Goal: Complete application form

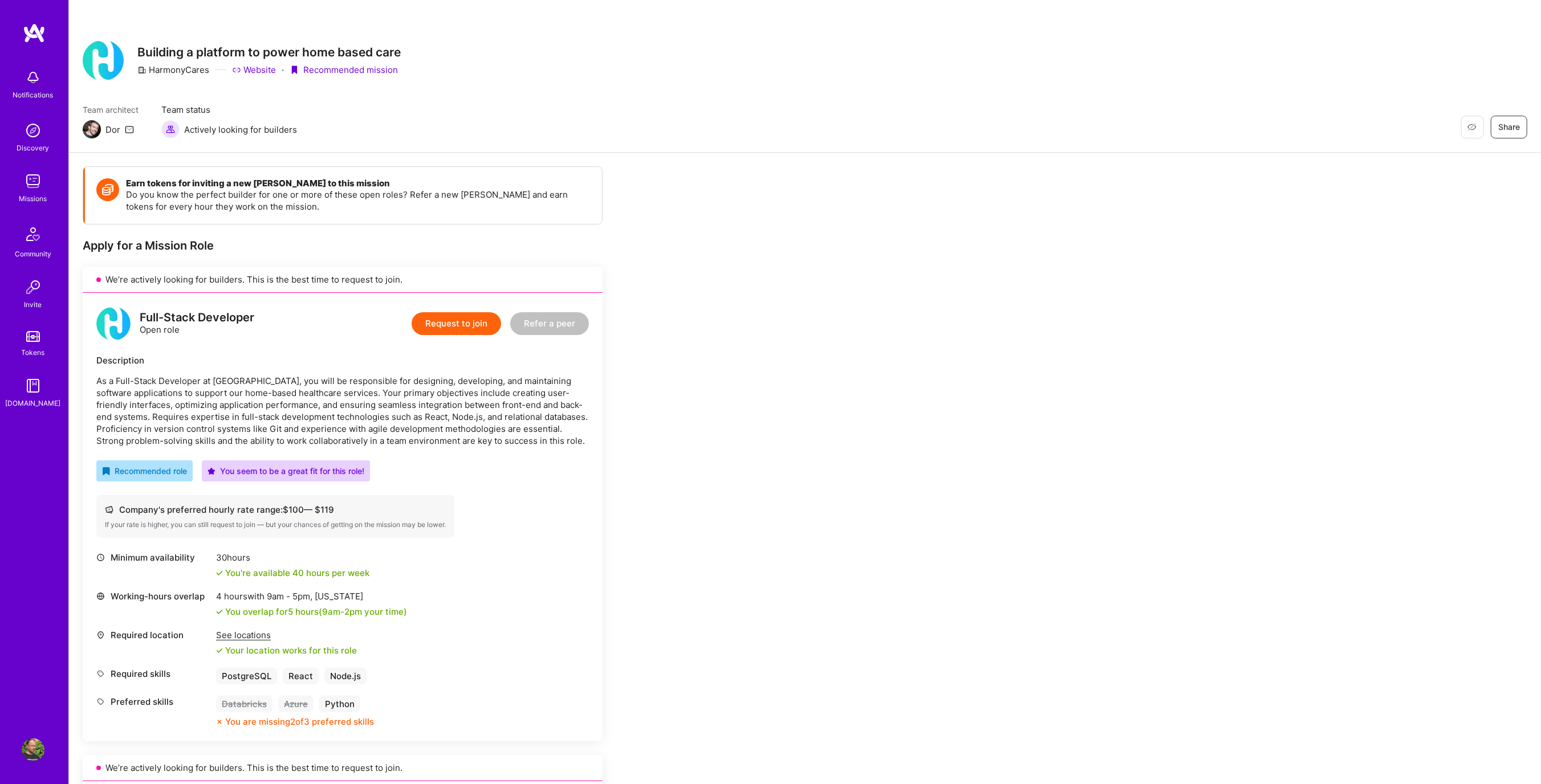
click at [471, 323] on button "Request to join" at bounding box center [457, 324] width 90 height 22
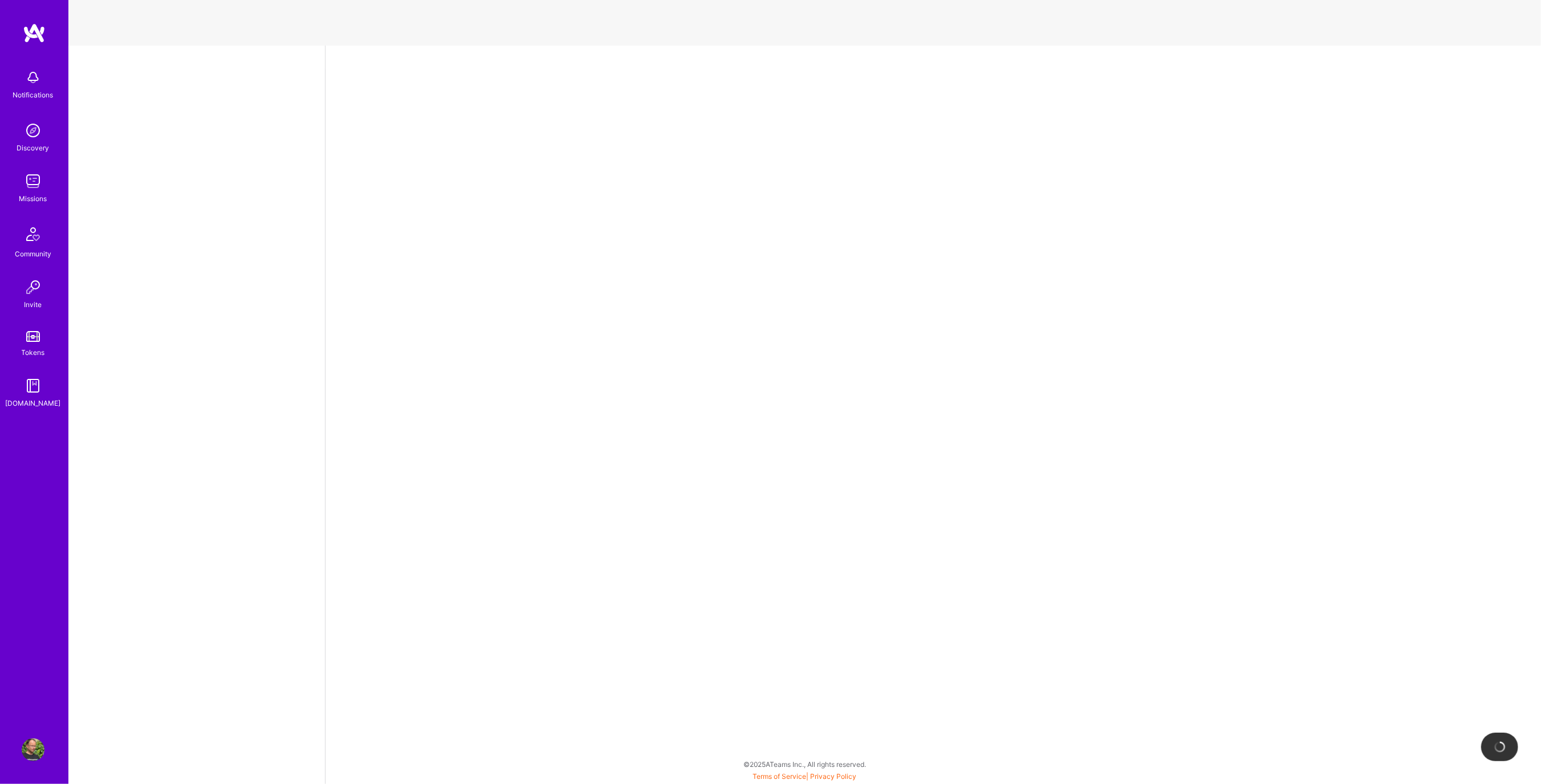
select select "US"
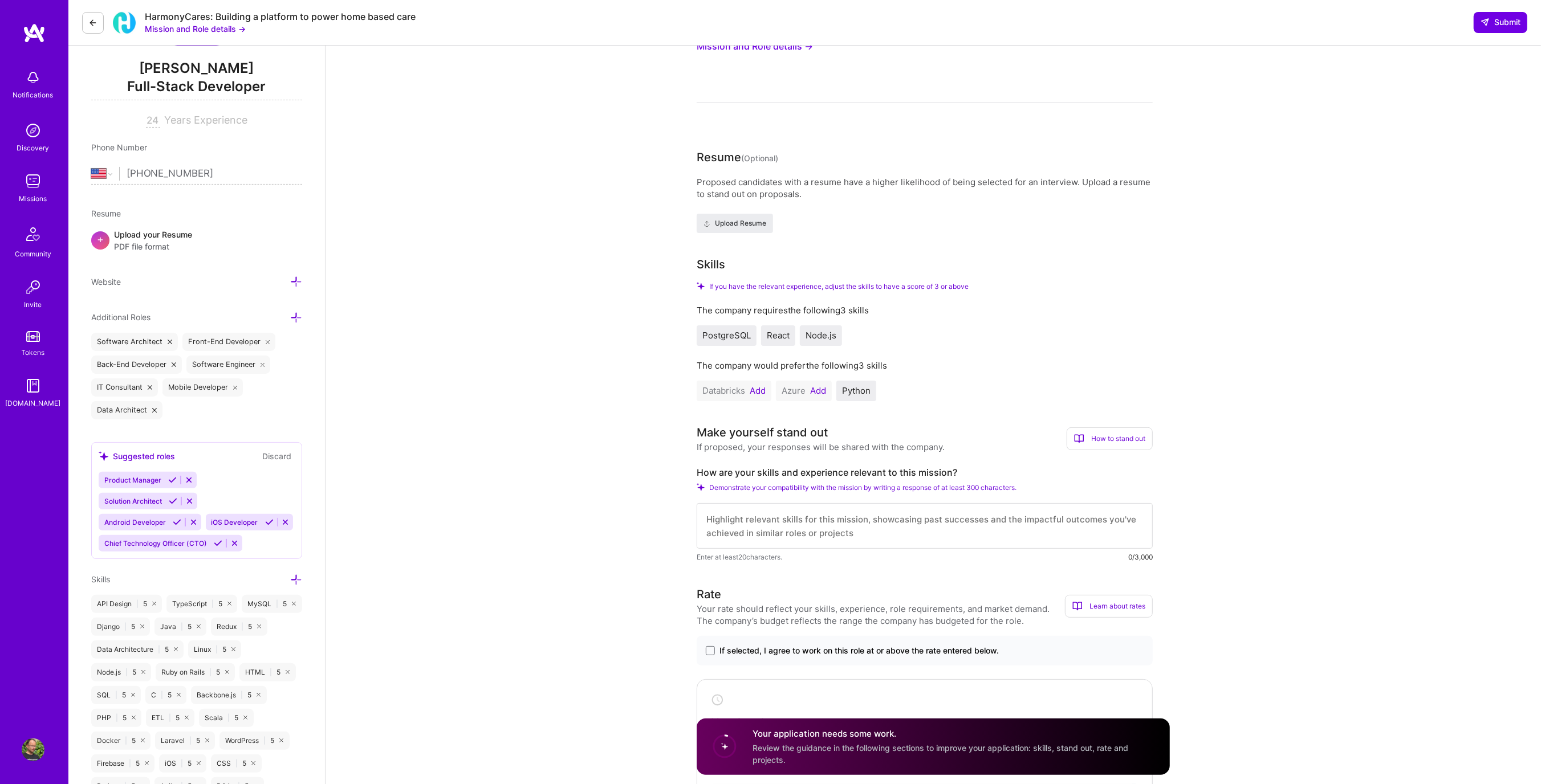
scroll to position [157, 0]
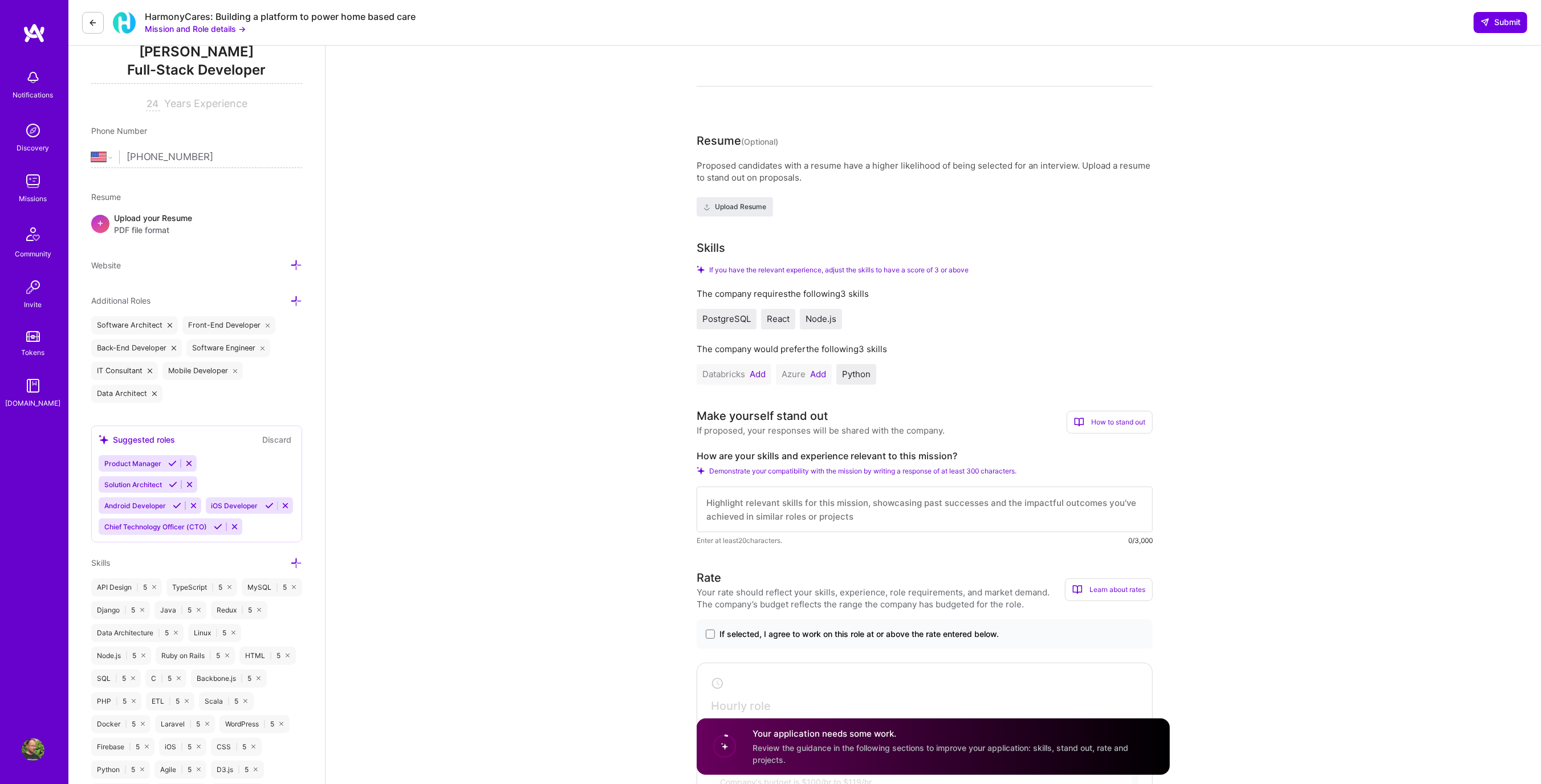
click at [747, 511] on textarea at bounding box center [925, 509] width 456 height 46
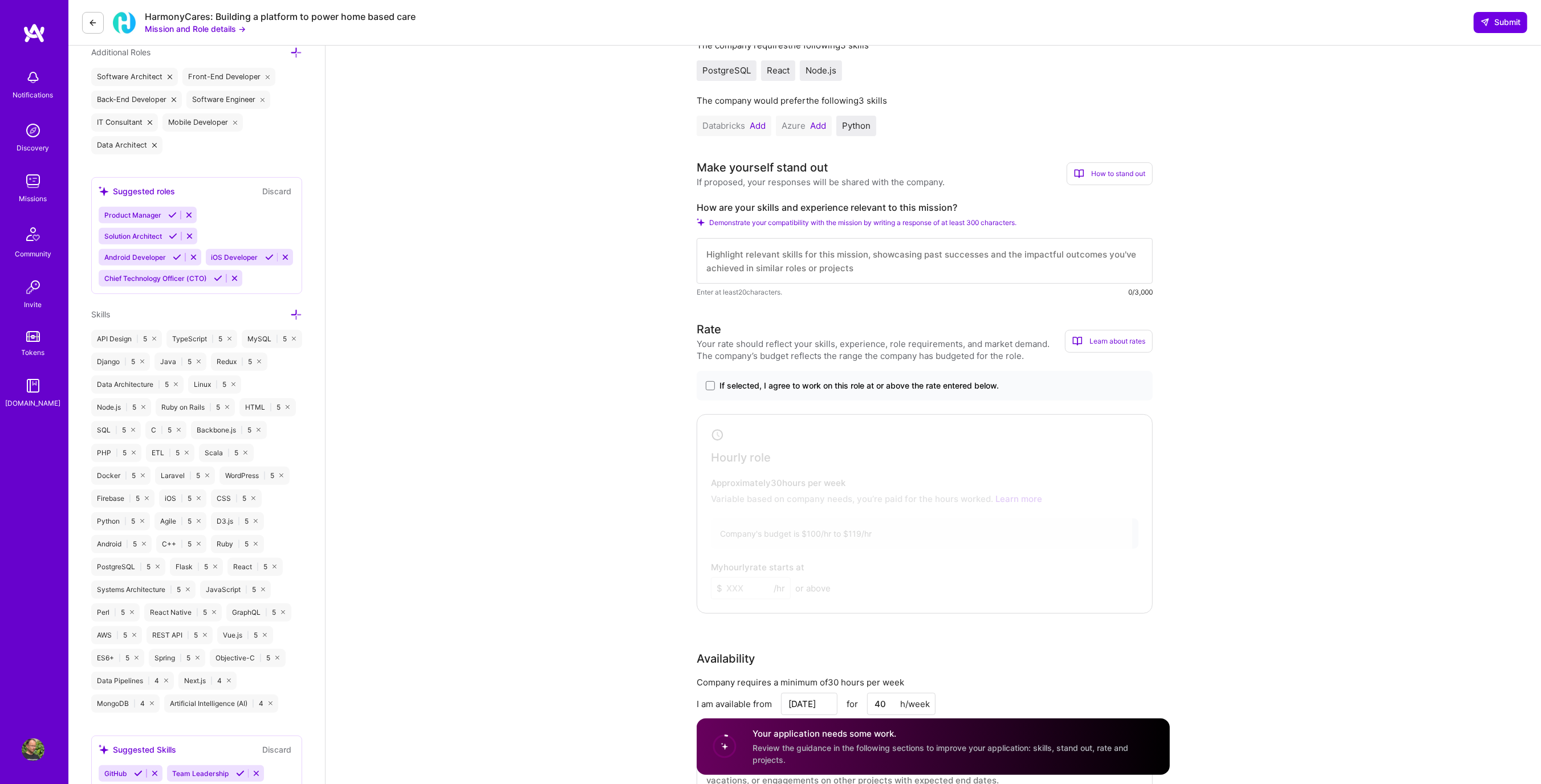
scroll to position [434, 0]
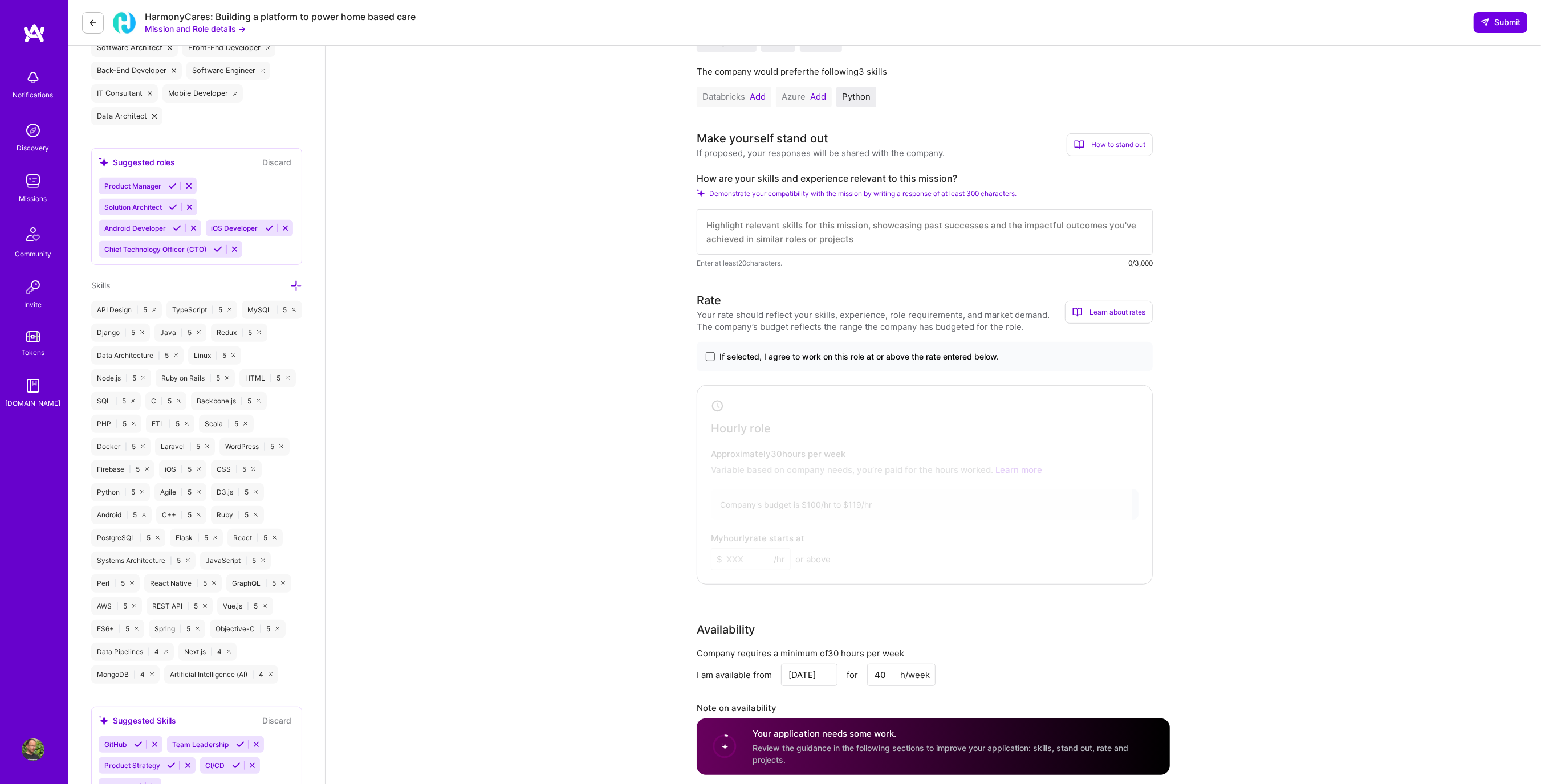
click at [708, 353] on span at bounding box center [710, 357] width 9 height 9
click at [0, 0] on input "If selected, I agree to work on this role at or above the rate entered below." at bounding box center [0, 0] width 0 height 0
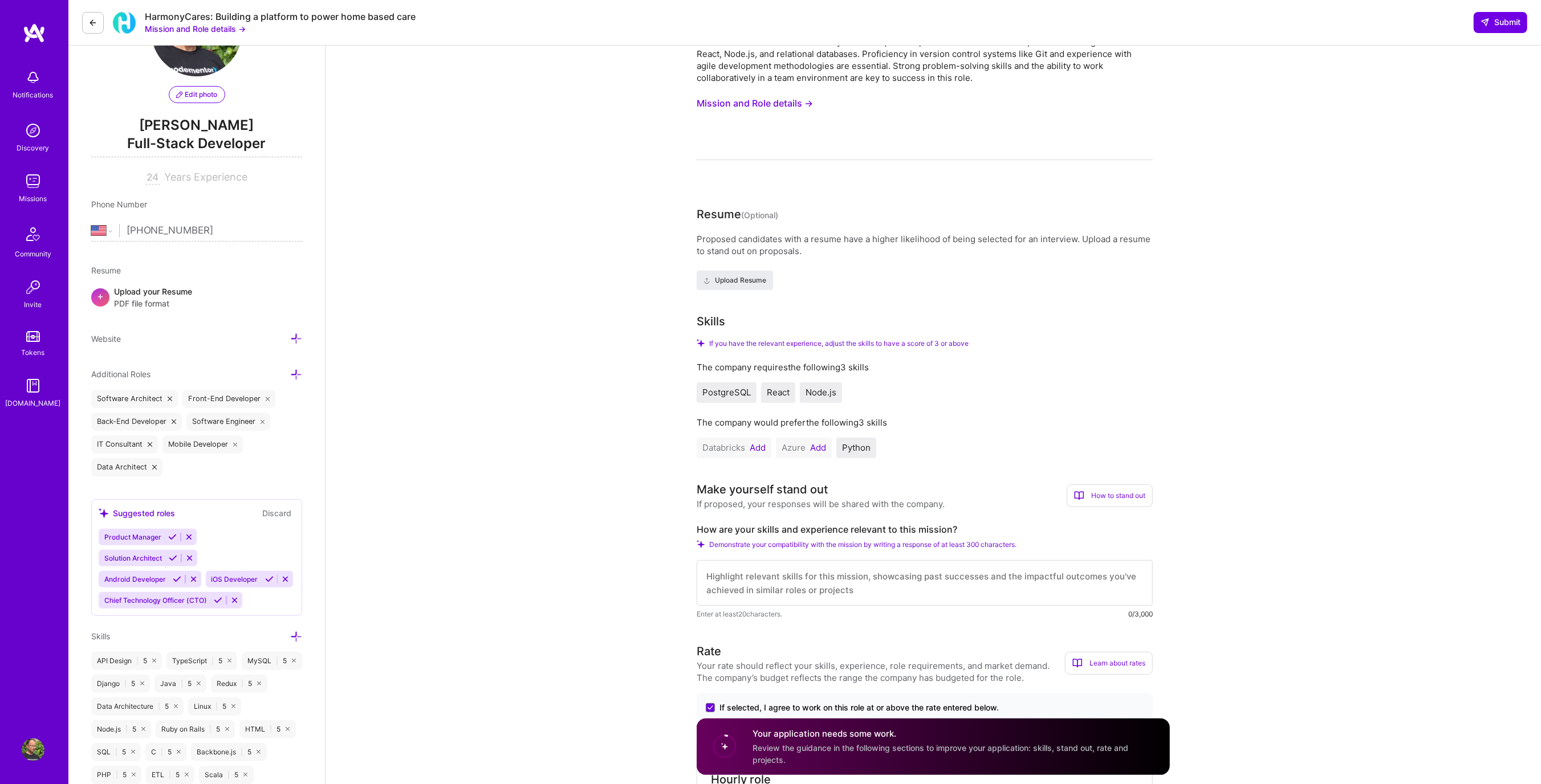
scroll to position [0, 0]
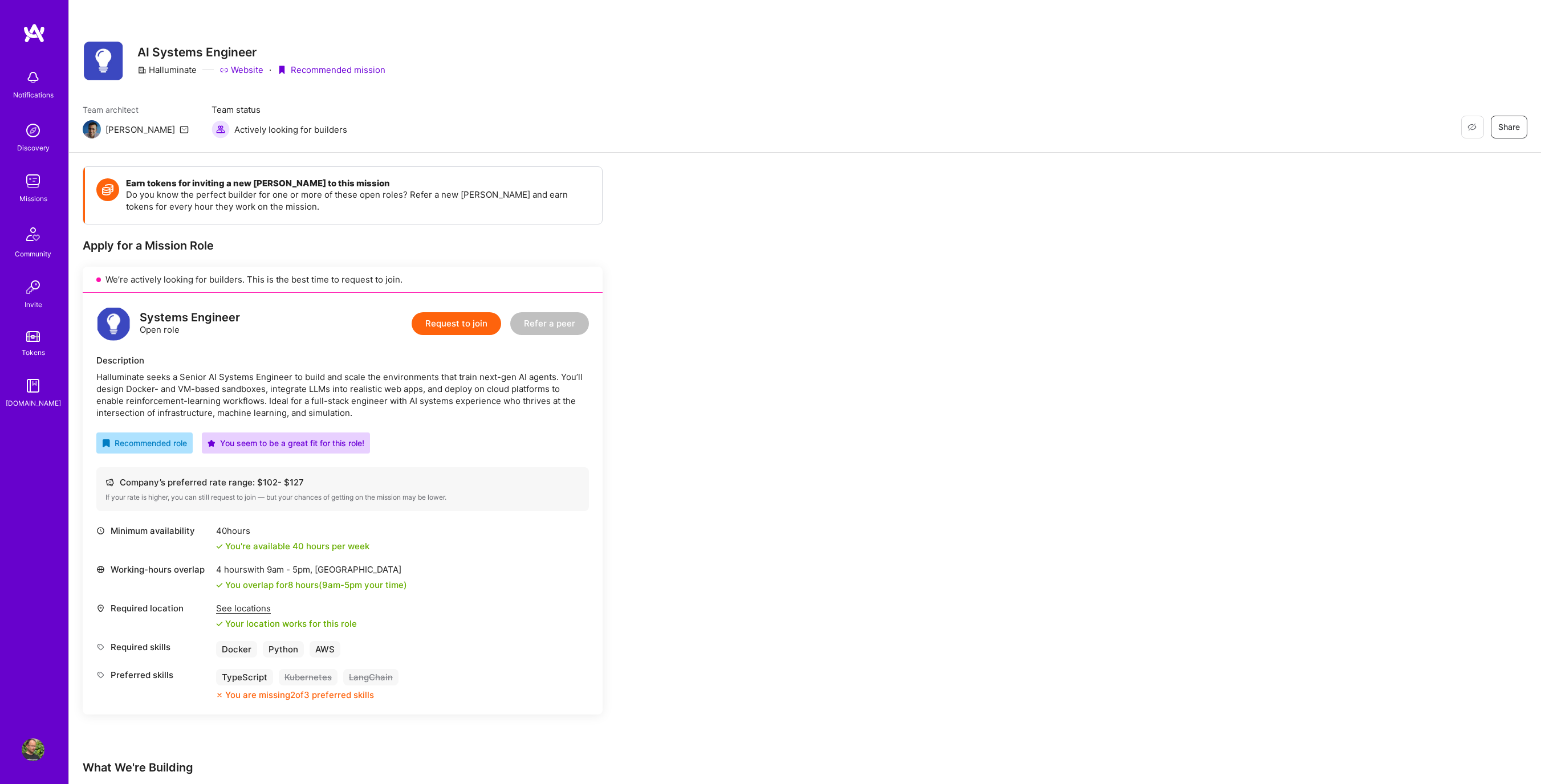
scroll to position [323, 0]
